Goal: Task Accomplishment & Management: Manage account settings

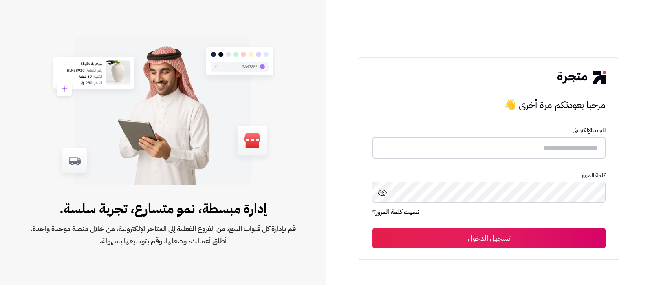
type input "**********"
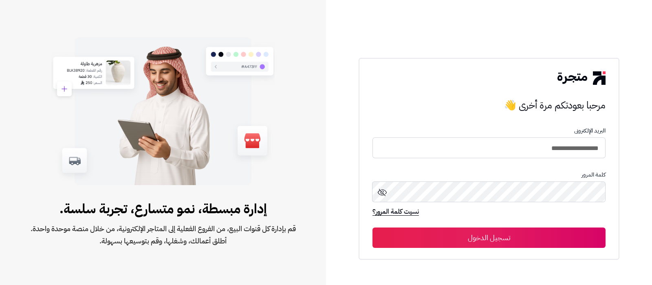
click at [512, 244] on button "تسجيل الدخول" at bounding box center [489, 238] width 233 height 20
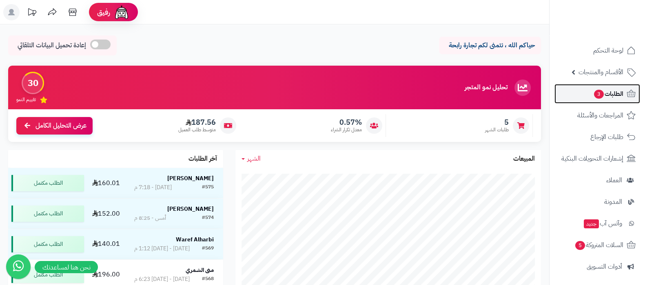
click at [615, 90] on span "الطلبات 3" at bounding box center [608, 93] width 30 height 11
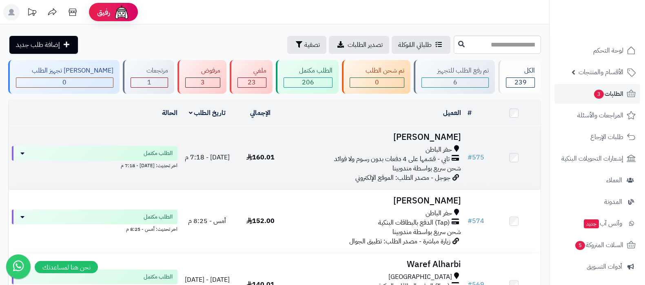
click at [429, 135] on h3 "[PERSON_NAME]" at bounding box center [375, 137] width 170 height 9
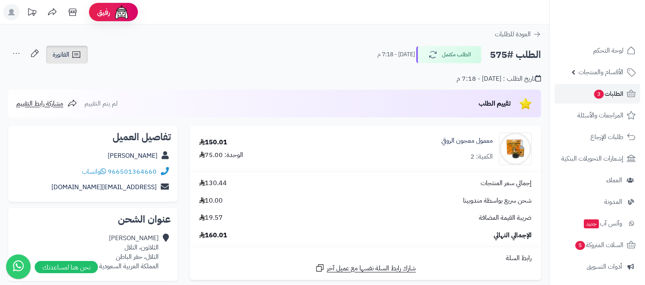
click at [77, 57] on icon at bounding box center [76, 54] width 8 height 7
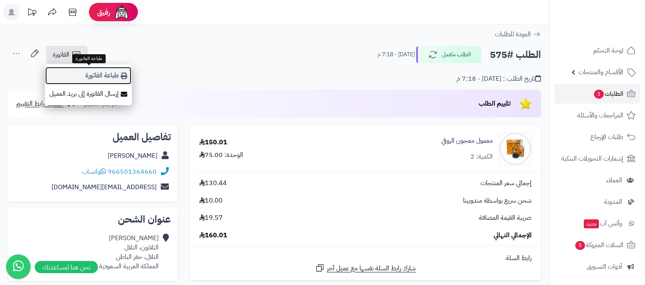
click at [84, 69] on link "طباعة الفاتورة" at bounding box center [88, 75] width 87 height 18
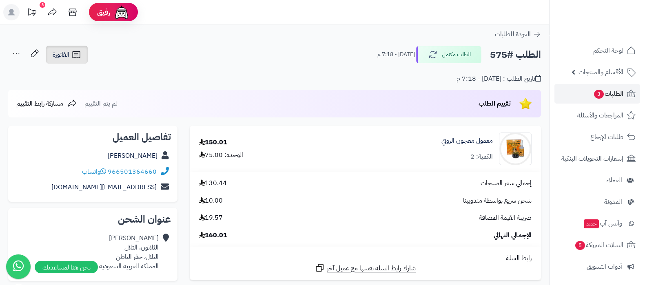
click at [59, 57] on span "الفاتورة" at bounding box center [61, 55] width 17 height 10
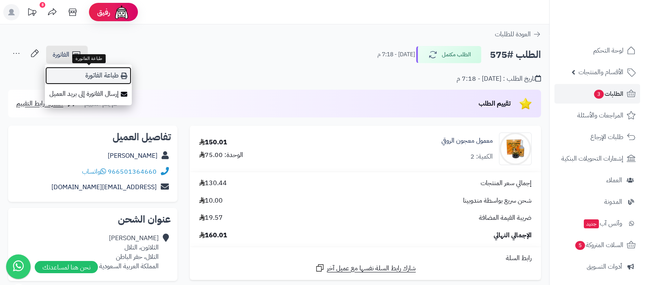
click at [79, 75] on link "طباعة الفاتورة" at bounding box center [88, 75] width 87 height 18
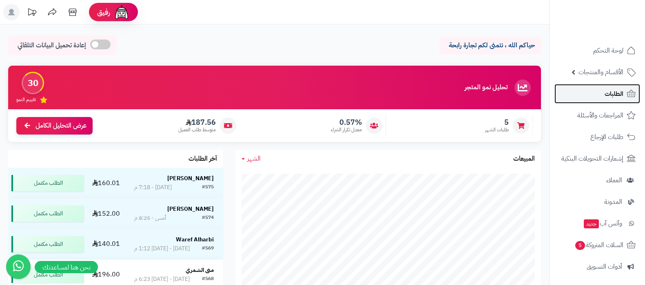
click at [604, 95] on span "الطلبات" at bounding box center [613, 93] width 19 height 11
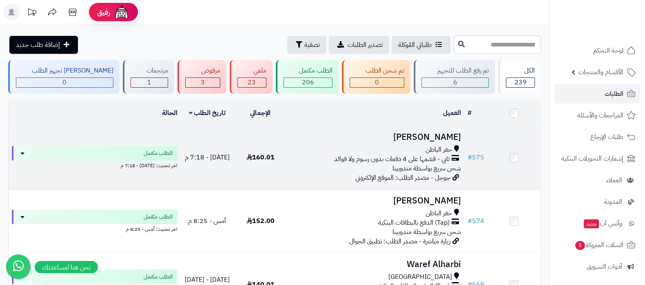
click at [433, 138] on h3 "[PERSON_NAME]" at bounding box center [375, 137] width 170 height 9
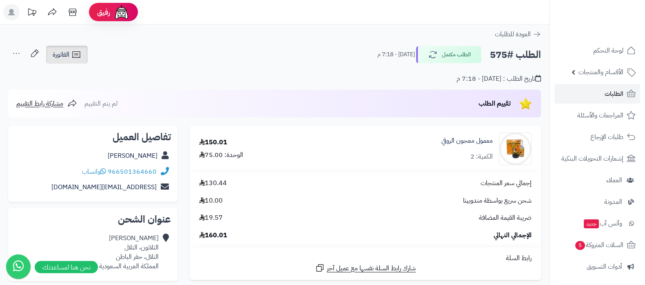
click at [71, 54] on link "الفاتورة" at bounding box center [67, 55] width 42 height 18
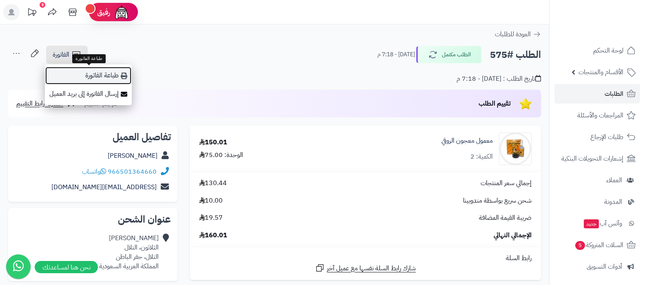
click at [95, 71] on link "طباعة الفاتورة" at bounding box center [88, 75] width 87 height 18
